Goal: Transaction & Acquisition: Purchase product/service

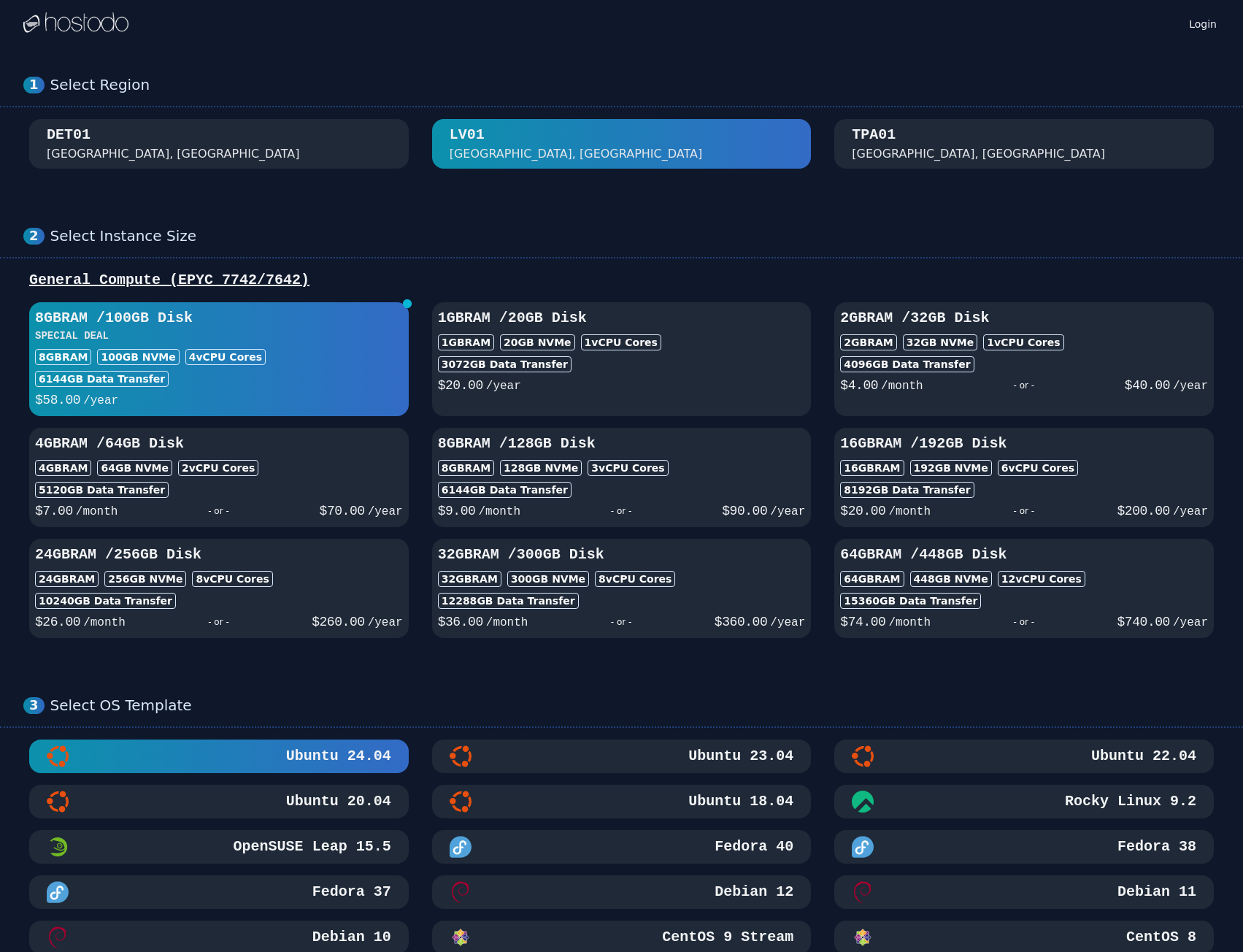
click at [345, 157] on div "DET01 Detroit, MI" at bounding box center [219, 144] width 345 height 38
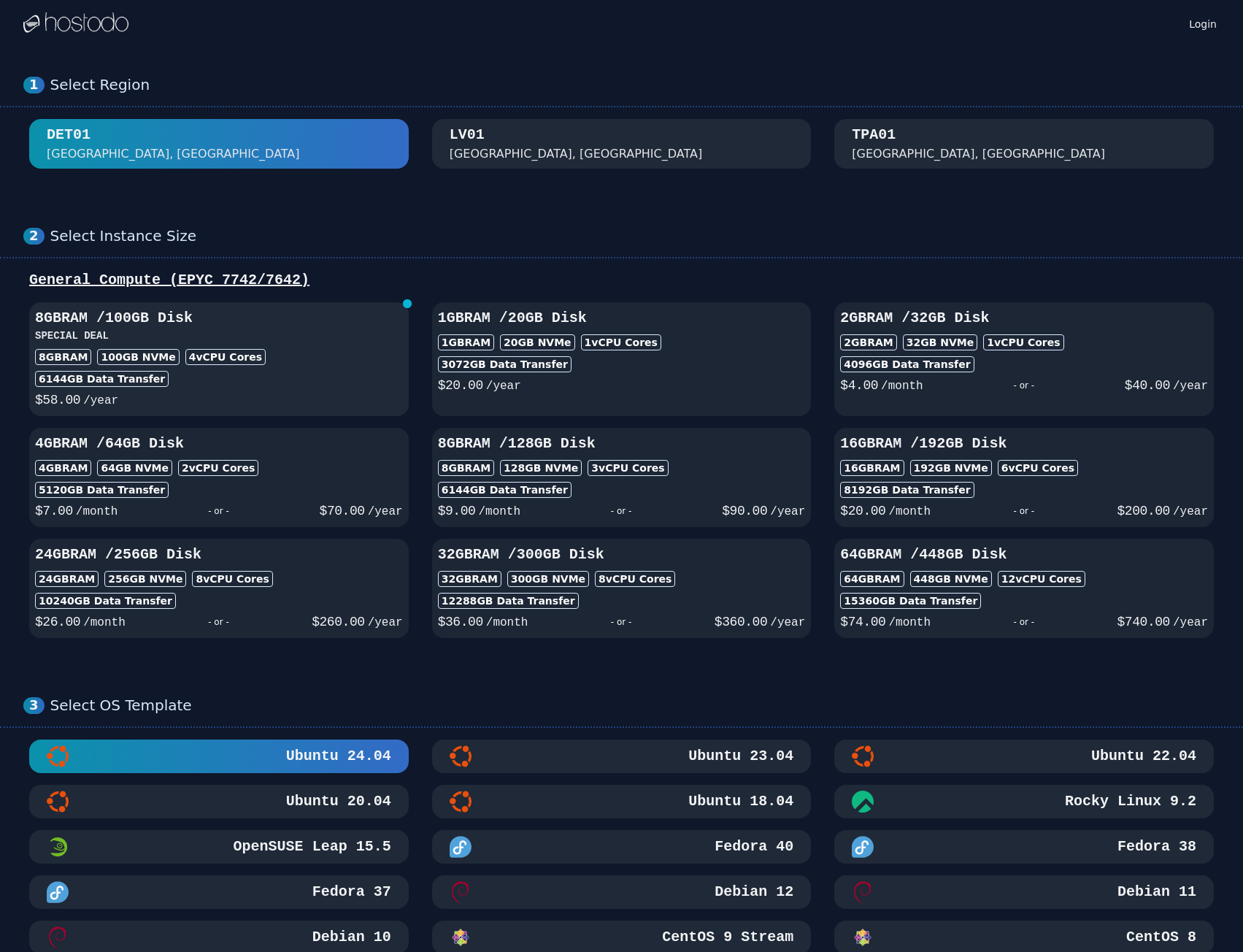
click at [312, 334] on h3 "SPECIAL DEAL" at bounding box center [219, 336] width 368 height 15
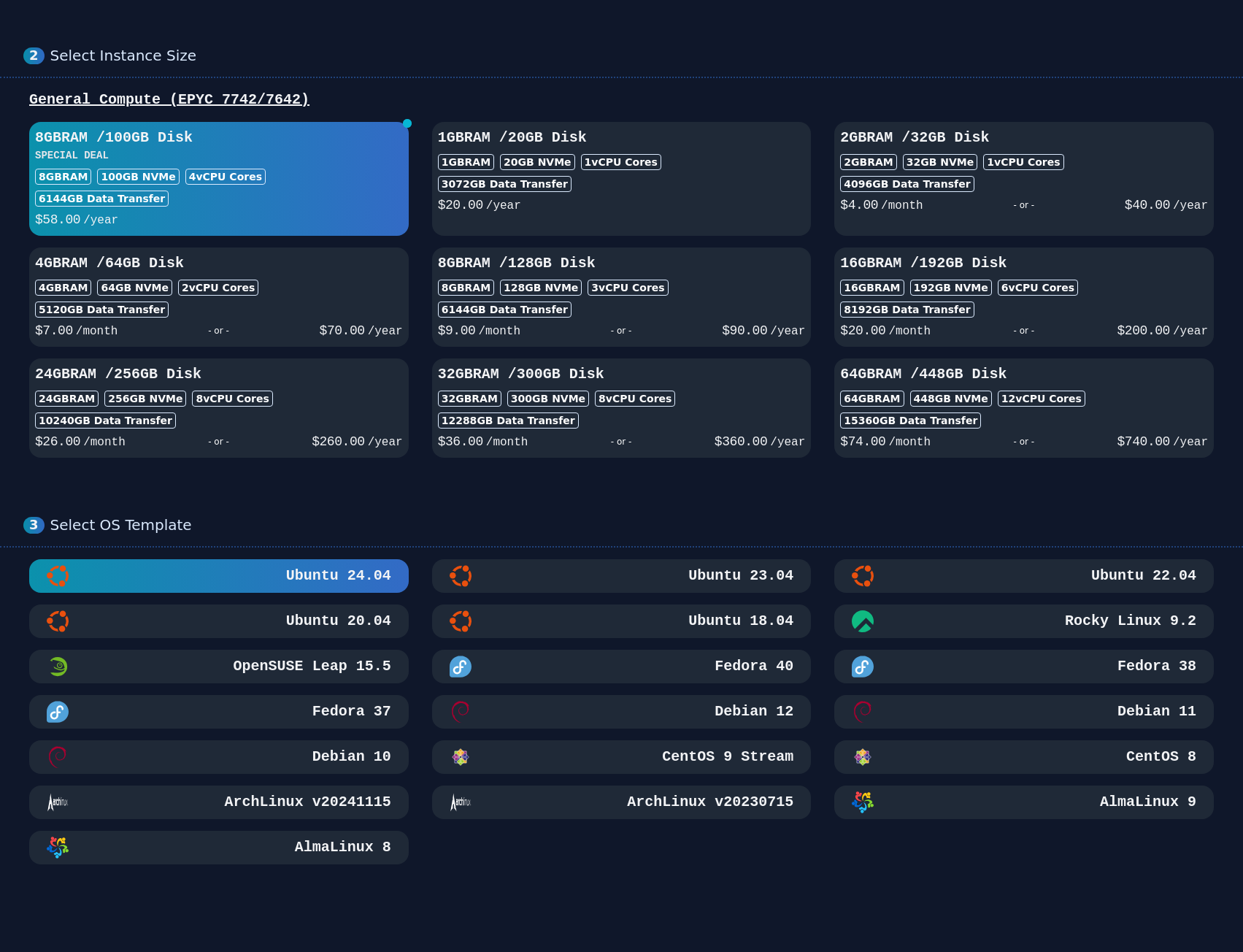
scroll to position [73, 0]
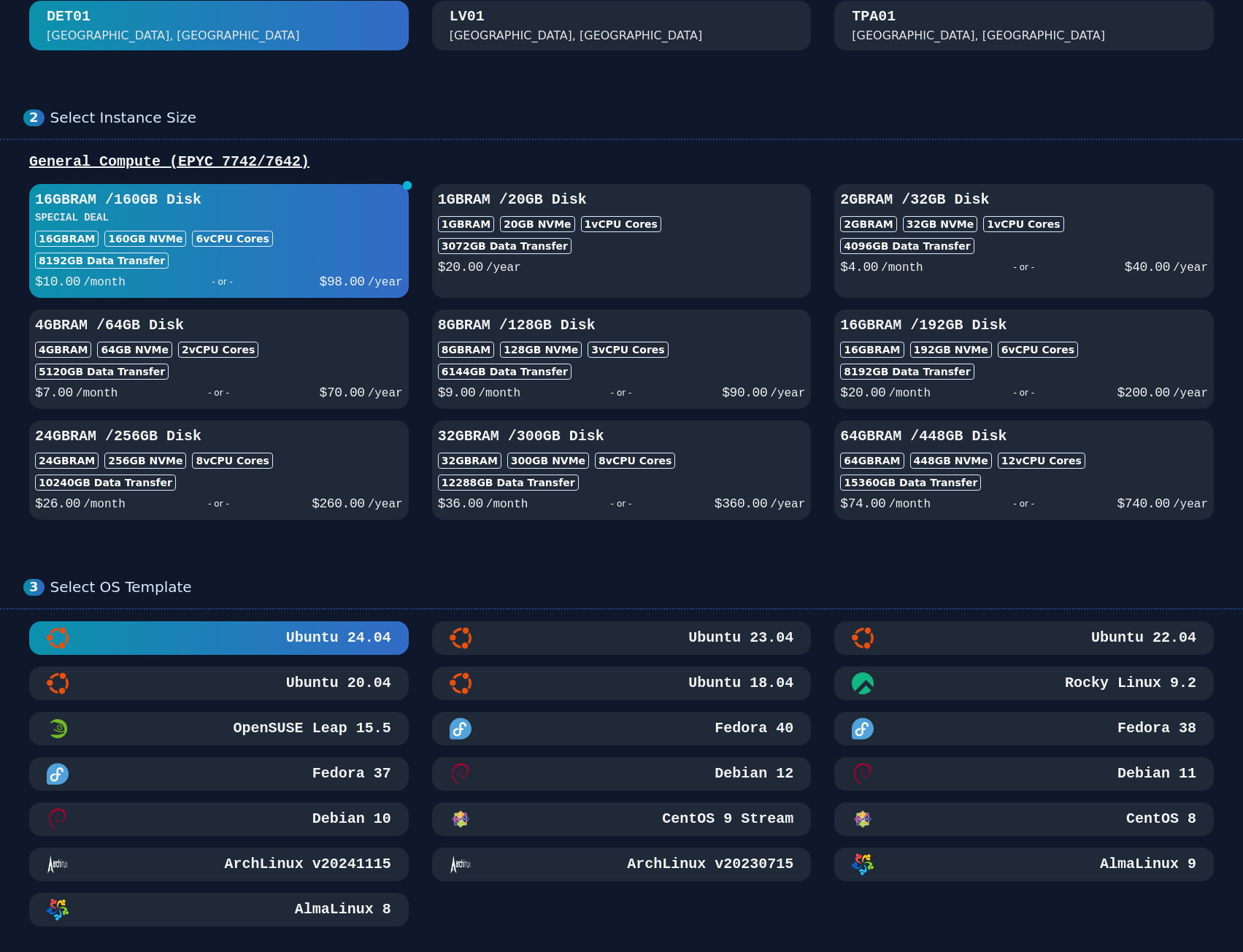
scroll to position [438, 0]
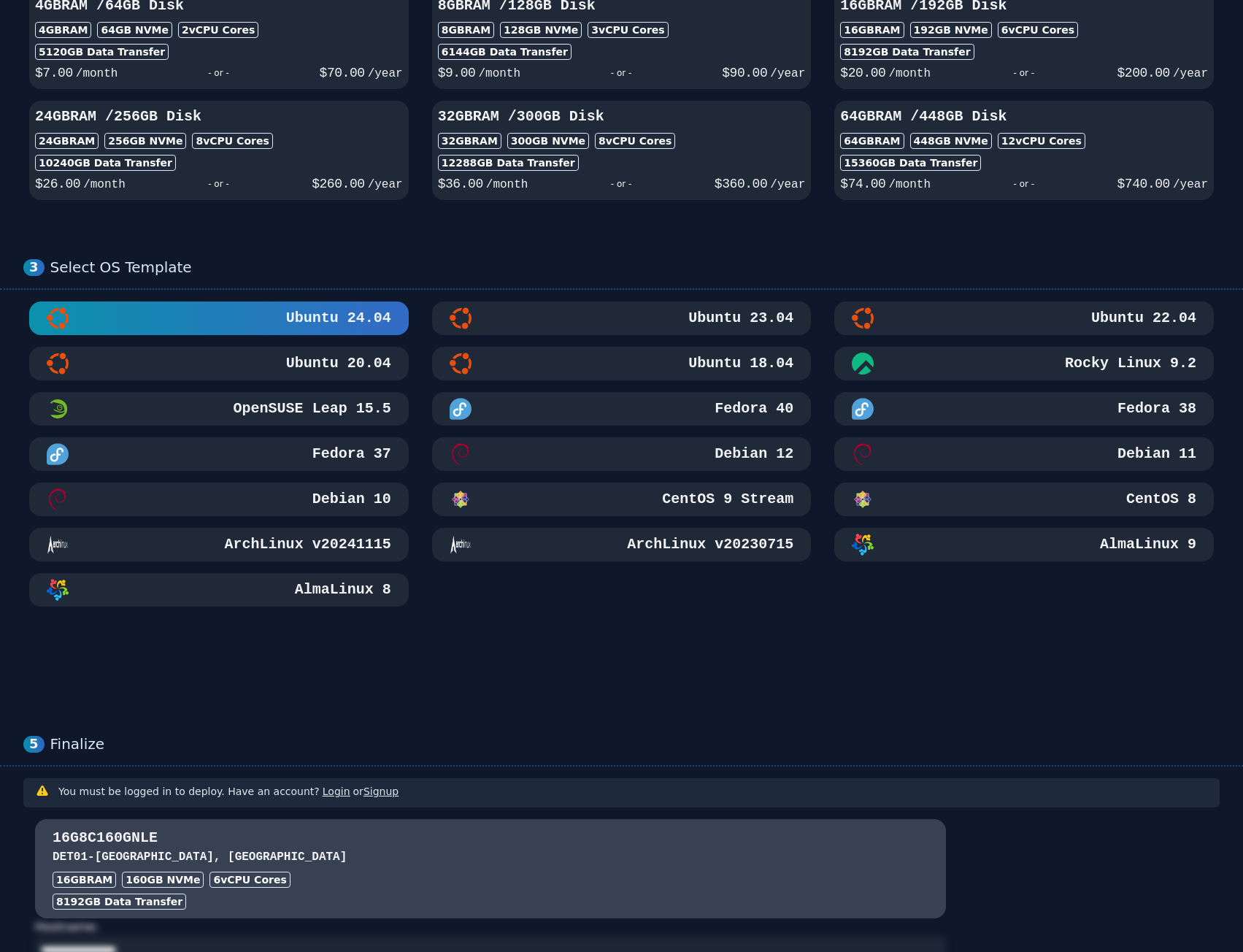
click at [630, 457] on div "Debian 12" at bounding box center [622, 453] width 345 height 22
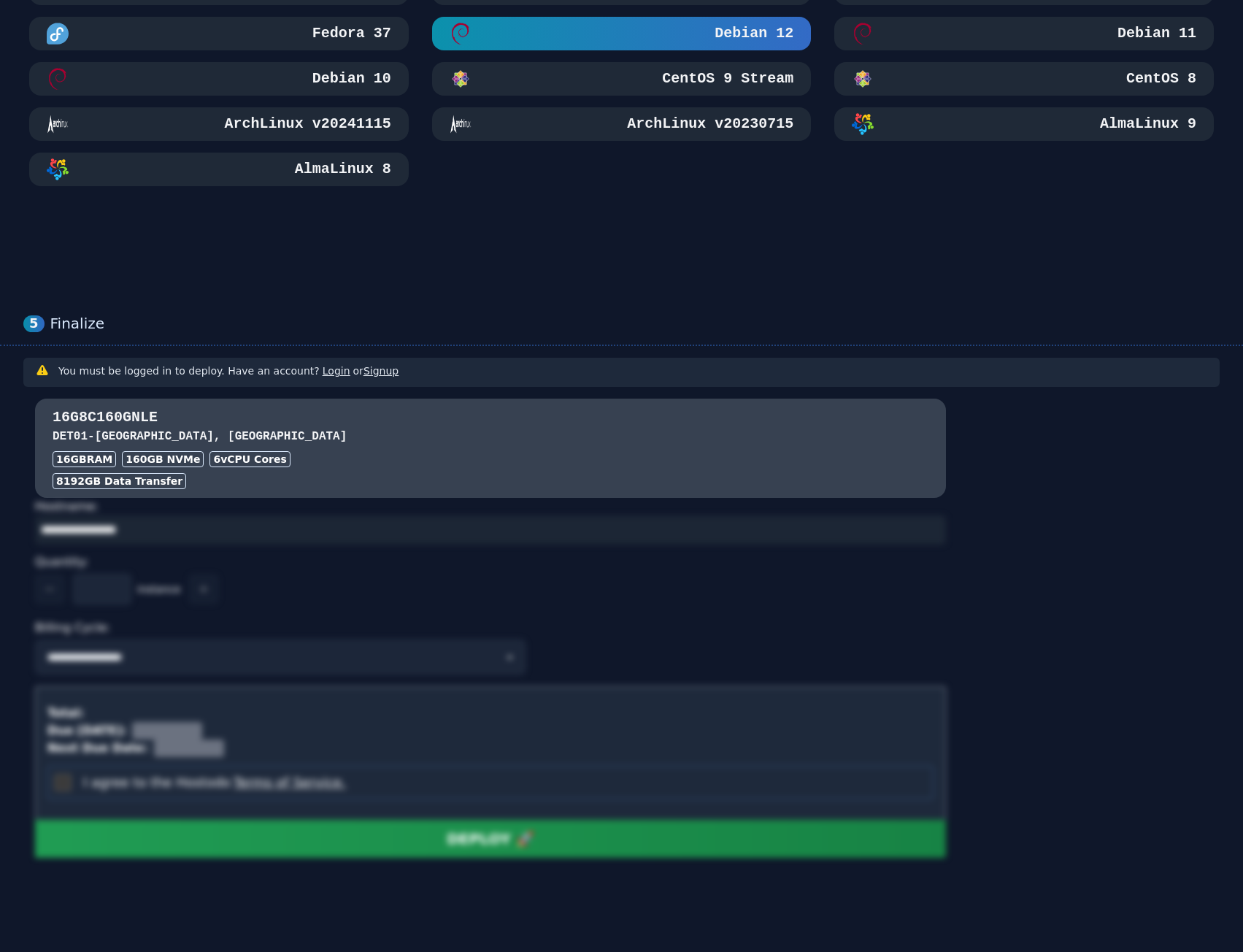
scroll to position [864, 0]
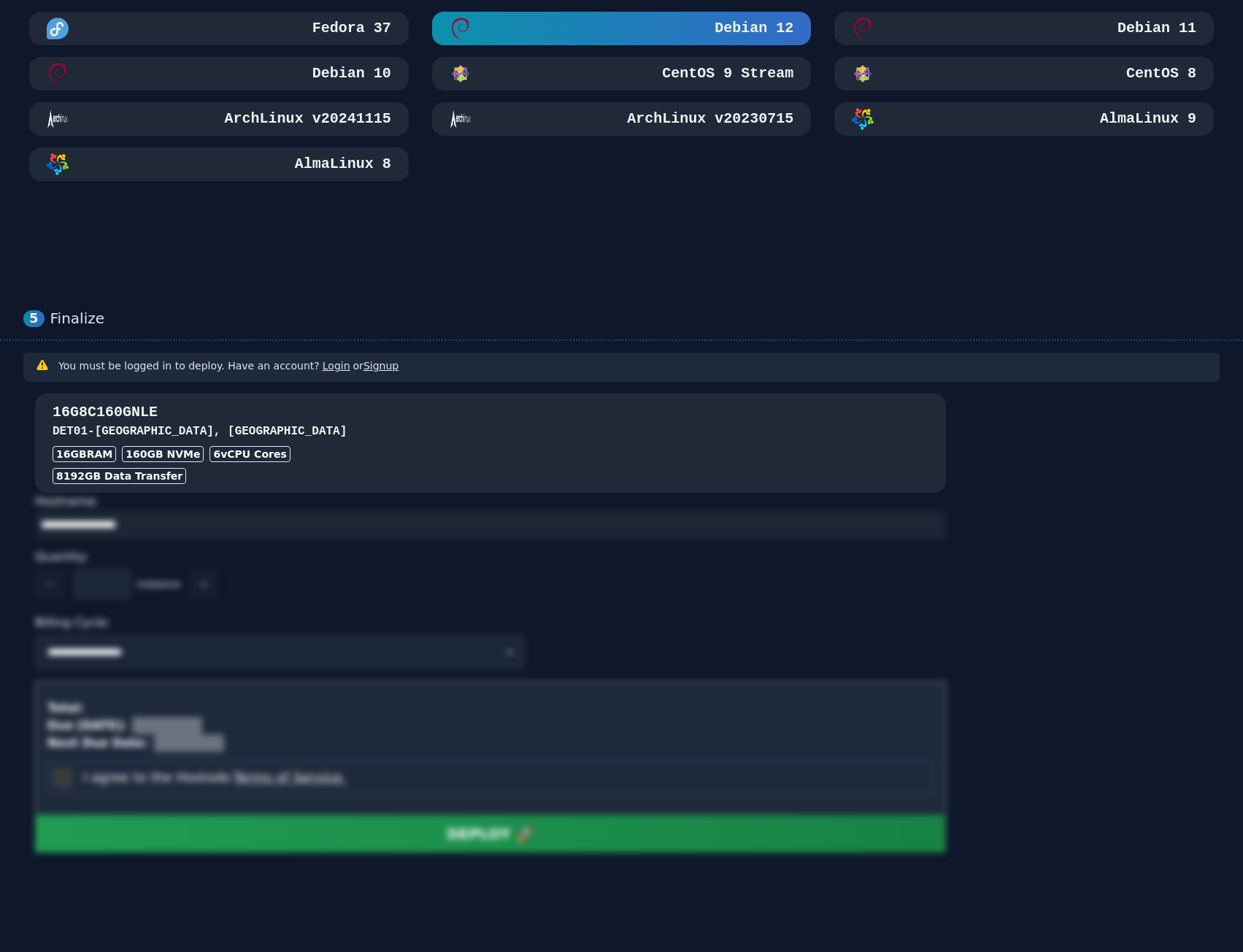
click at [374, 446] on div "16GB RAM 160 GB NVMe 6 vCPU Cores" at bounding box center [491, 454] width 876 height 16
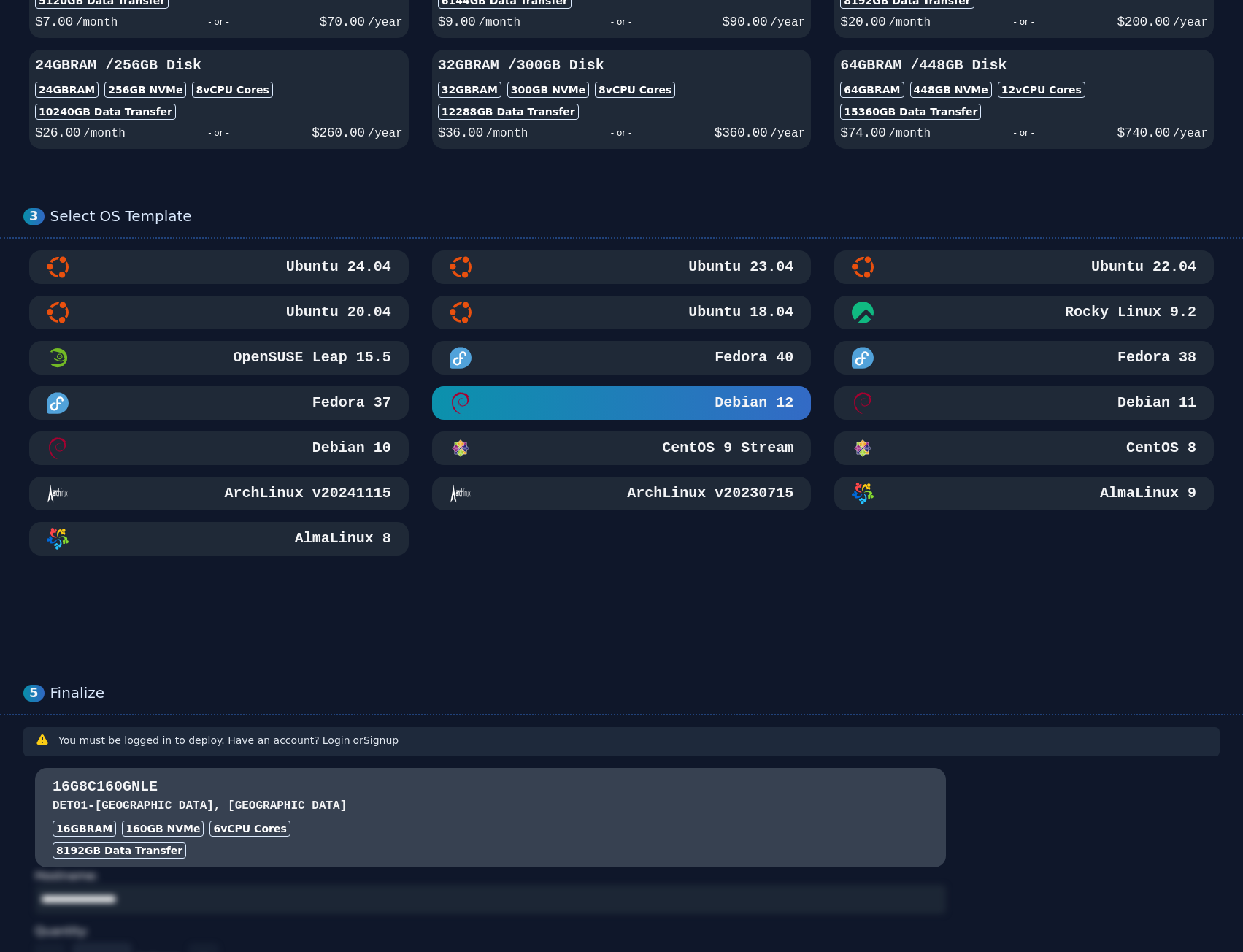
scroll to position [0, 0]
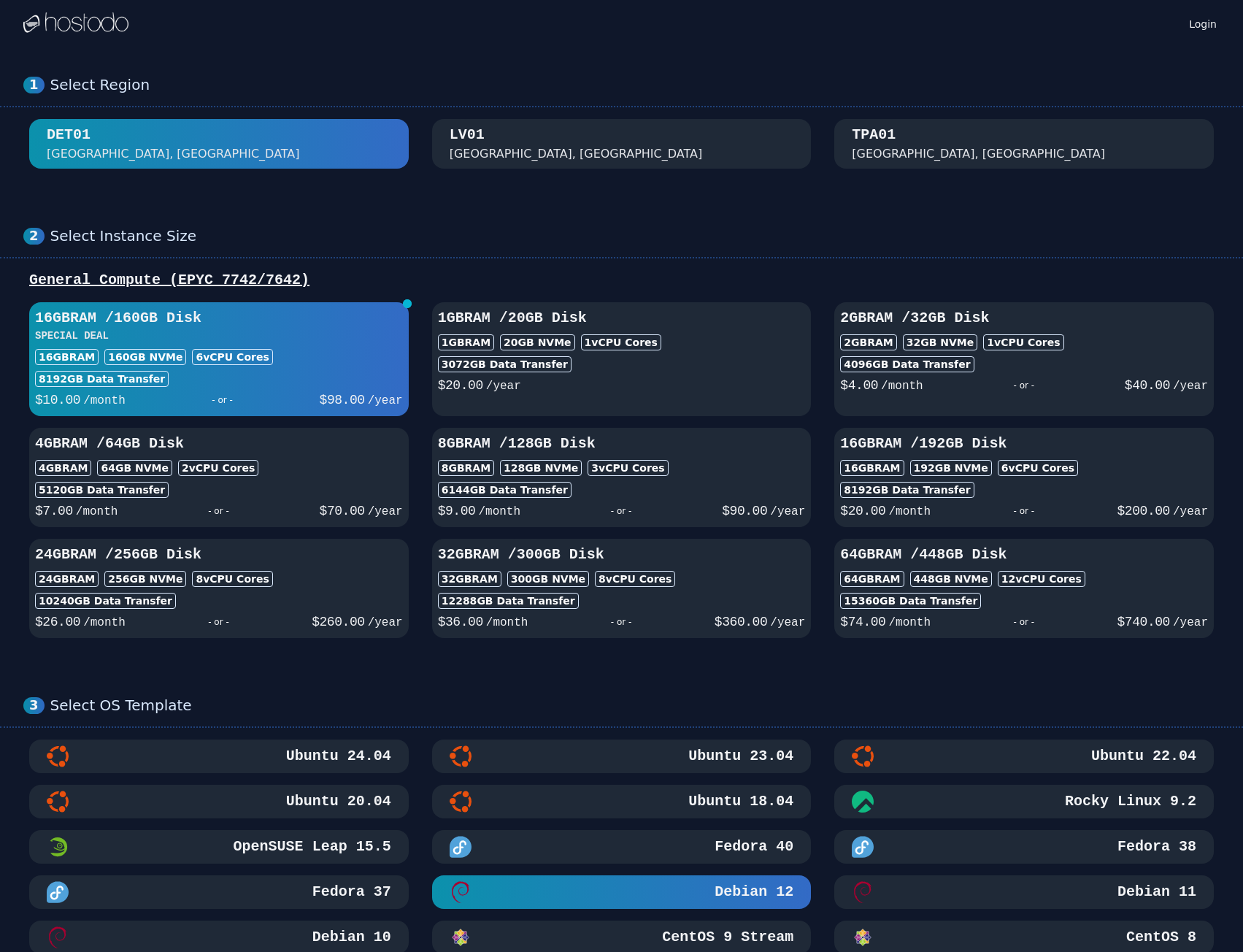
drag, startPoint x: 523, startPoint y: 267, endPoint x: 298, endPoint y: -52, distance: 390.4
